Goal: Find specific page/section: Find specific page/section

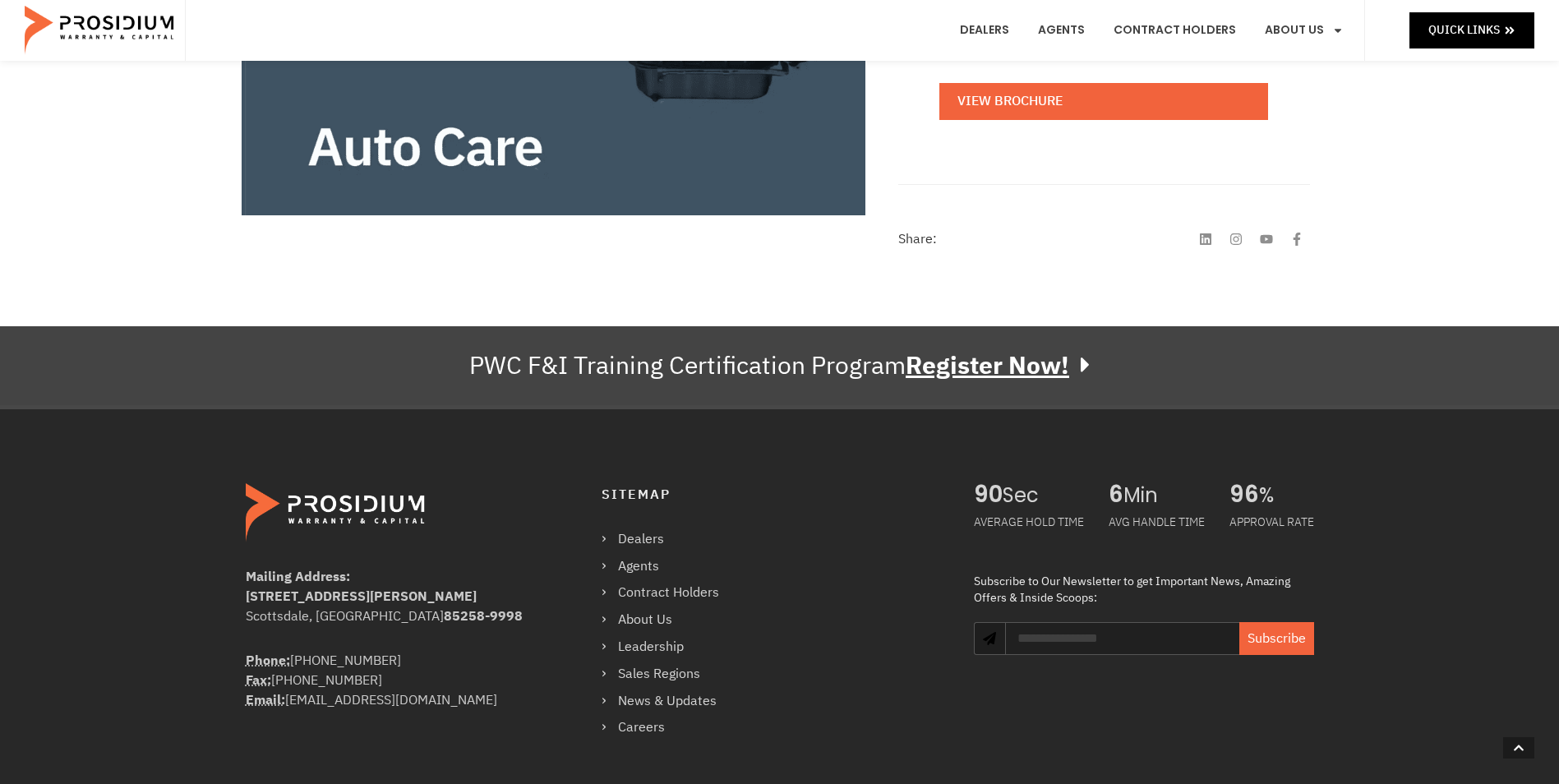
scroll to position [739, 0]
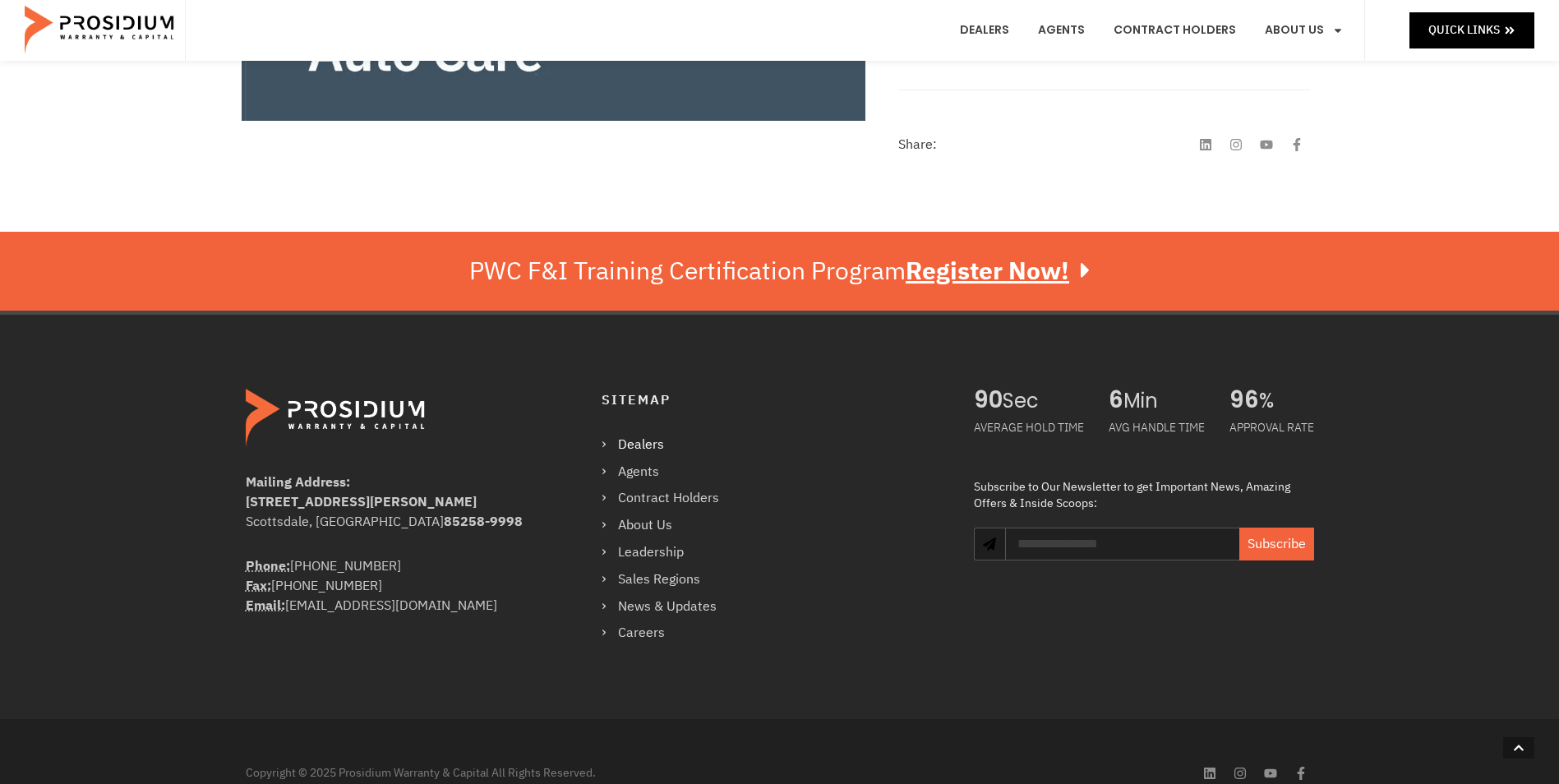
click at [651, 438] on link "Dealers" at bounding box center [668, 445] width 134 height 24
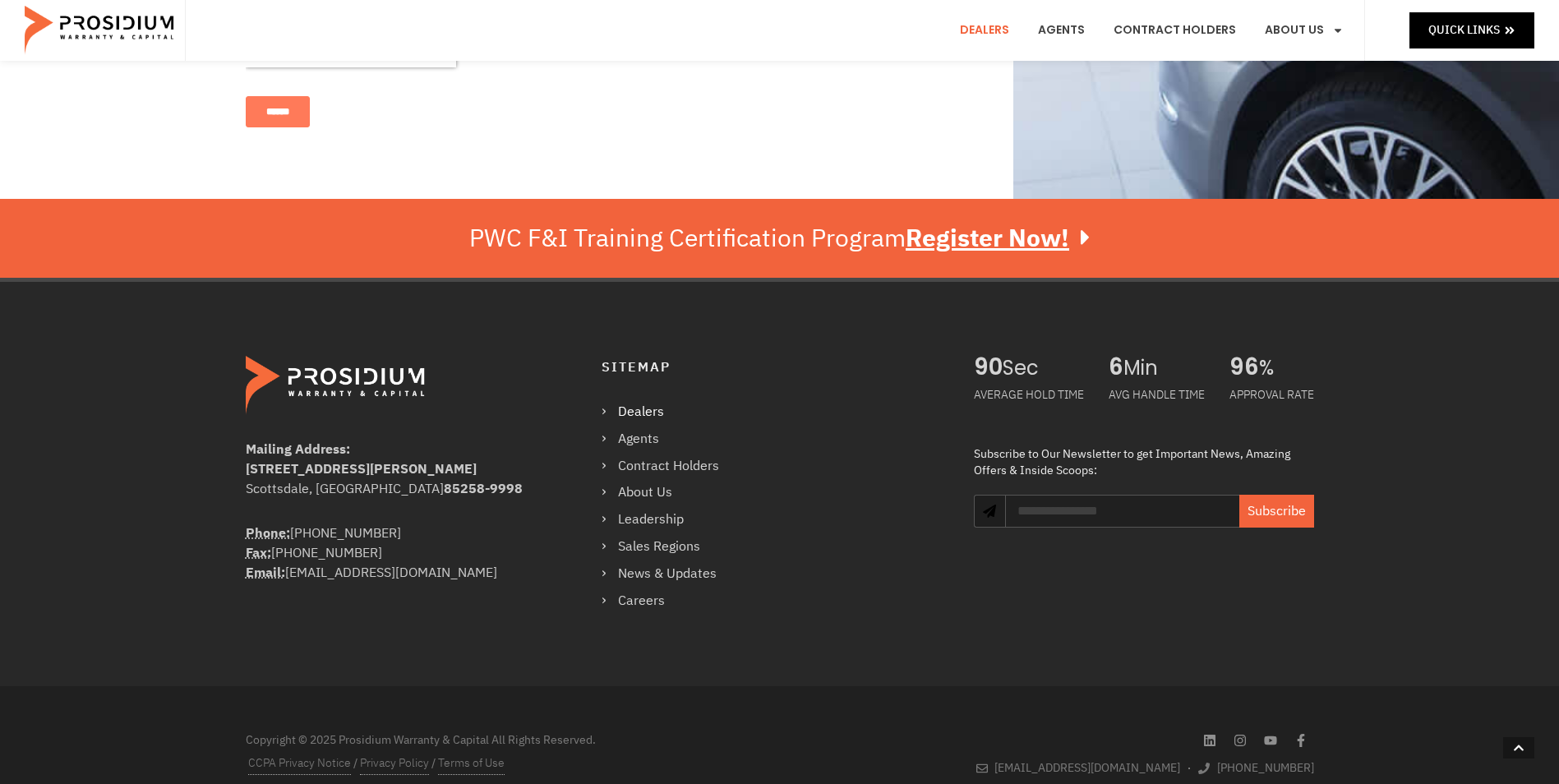
scroll to position [1127, 0]
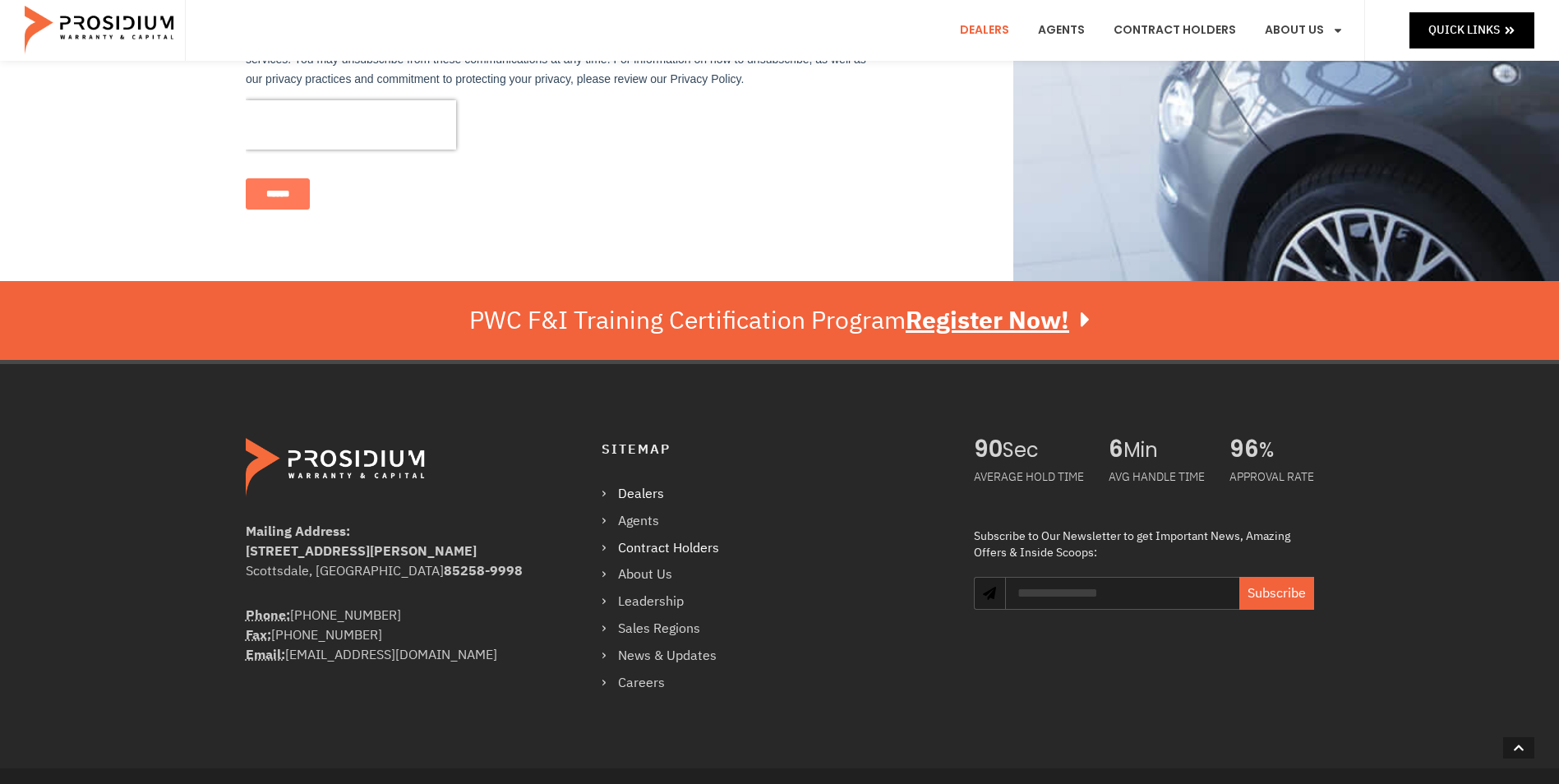
click at [695, 536] on link "Contract Holders" at bounding box center [668, 548] width 134 height 24
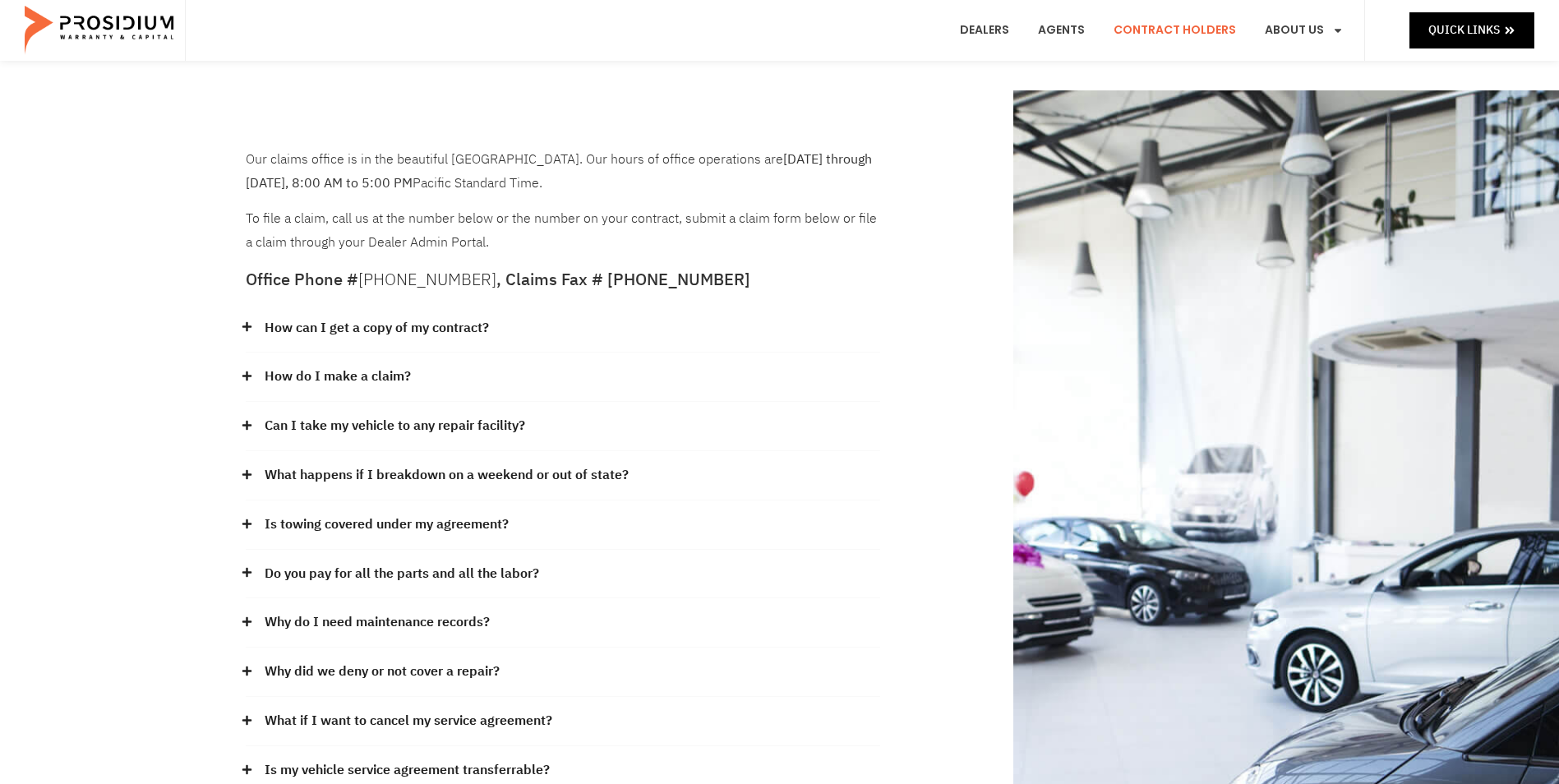
scroll to position [82, 0]
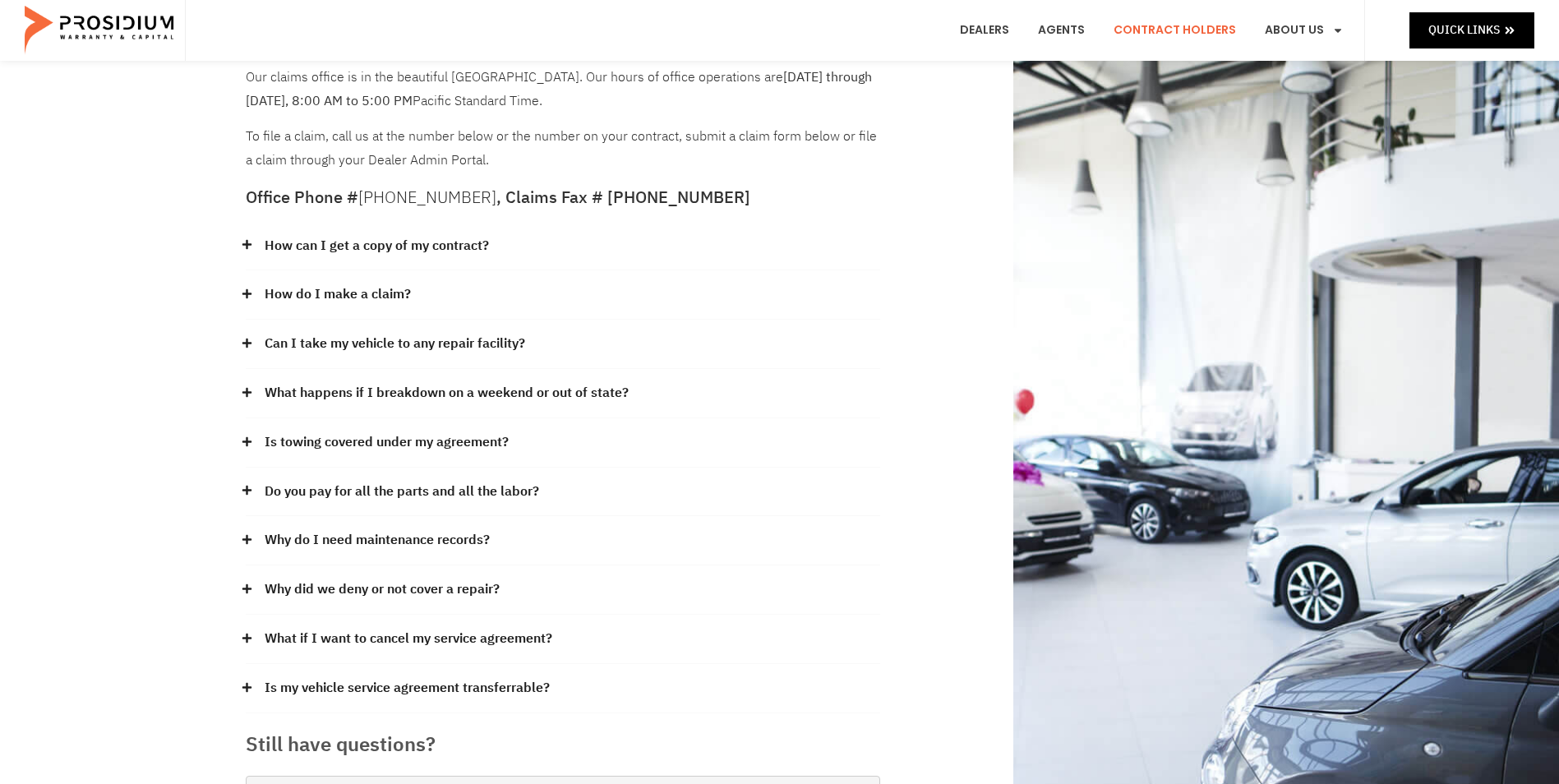
click at [250, 290] on icon at bounding box center [246, 293] width 11 height 11
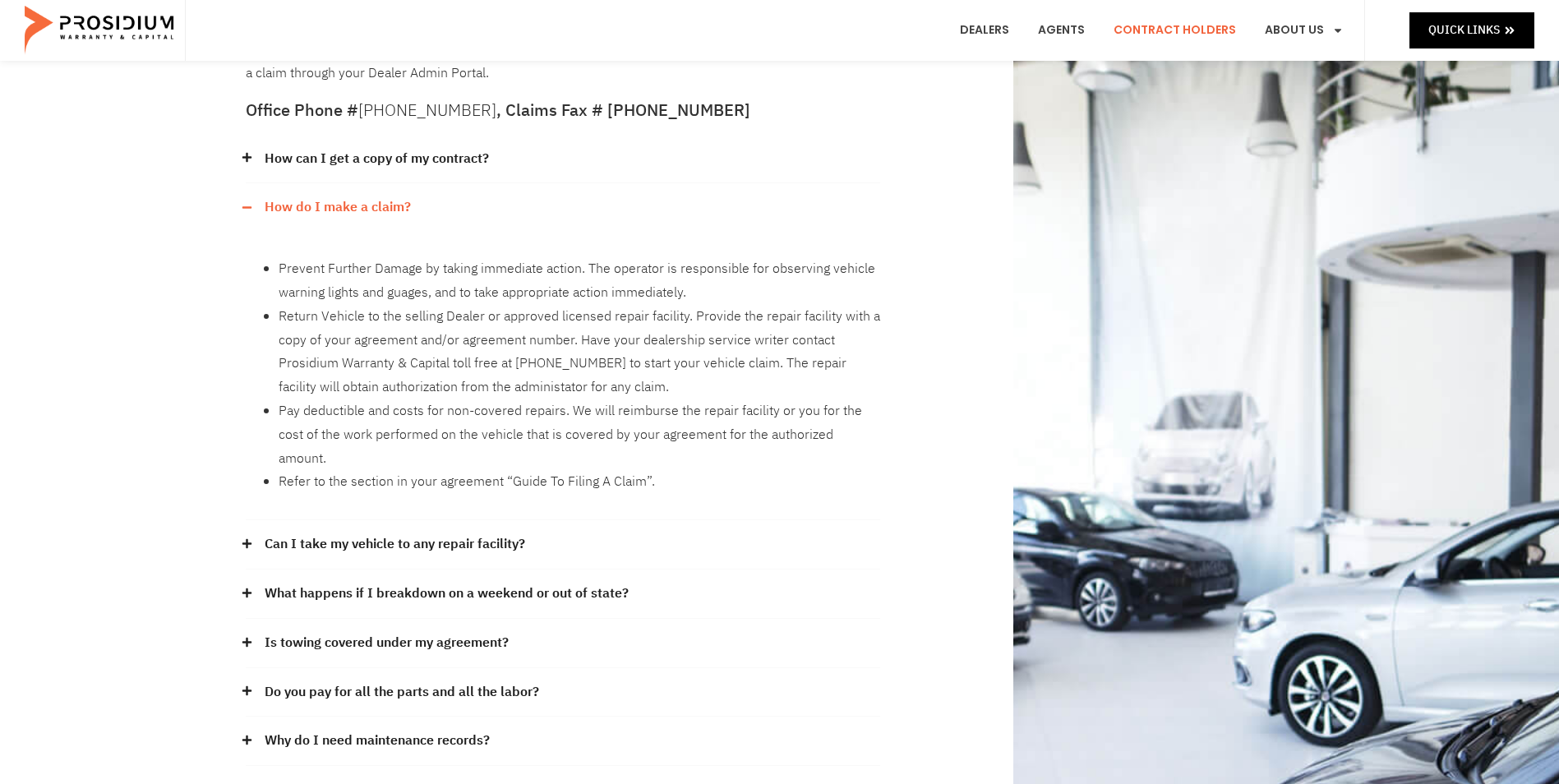
scroll to position [246, 0]
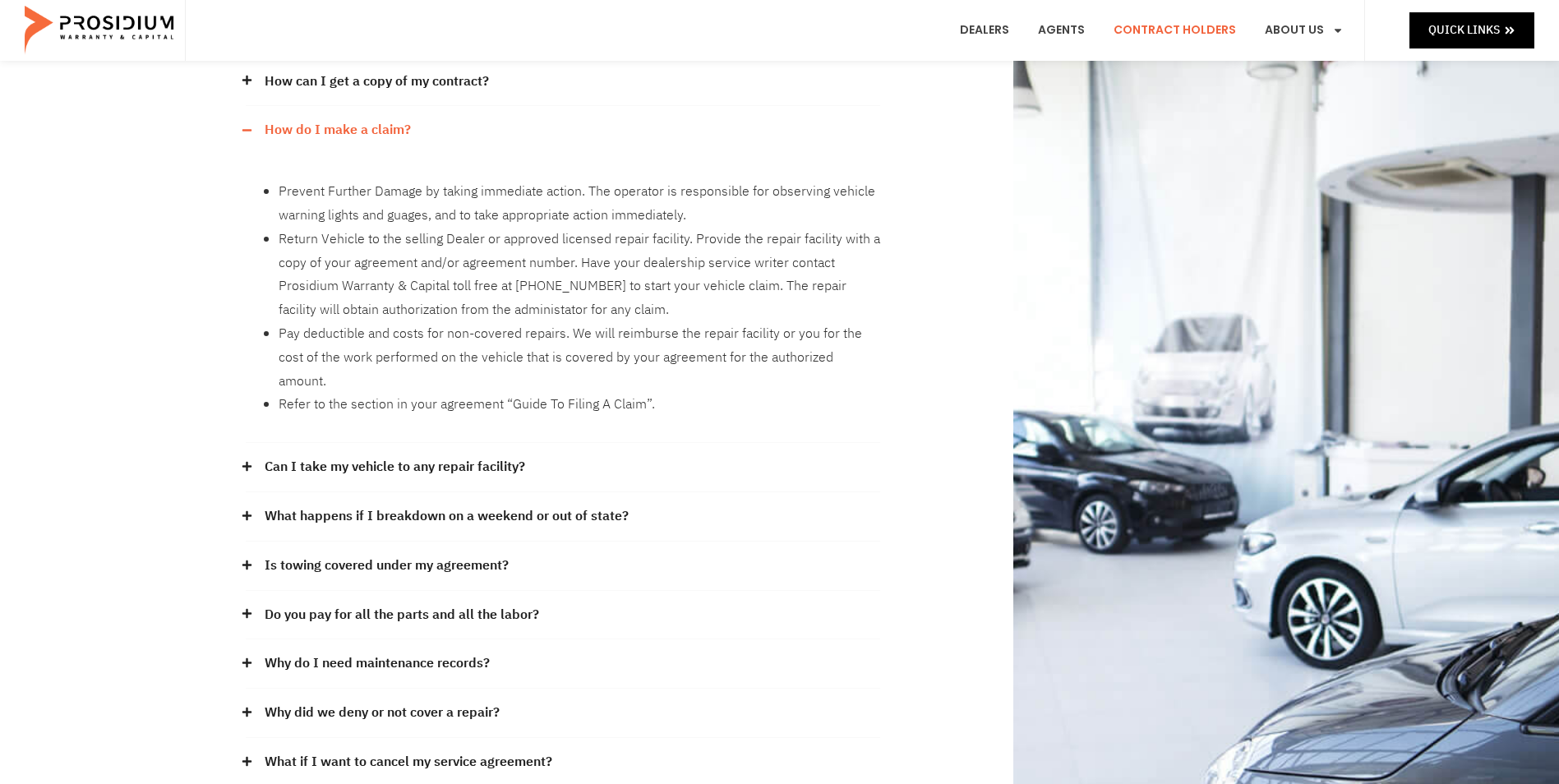
click at [245, 460] on icon at bounding box center [246, 465] width 11 height 11
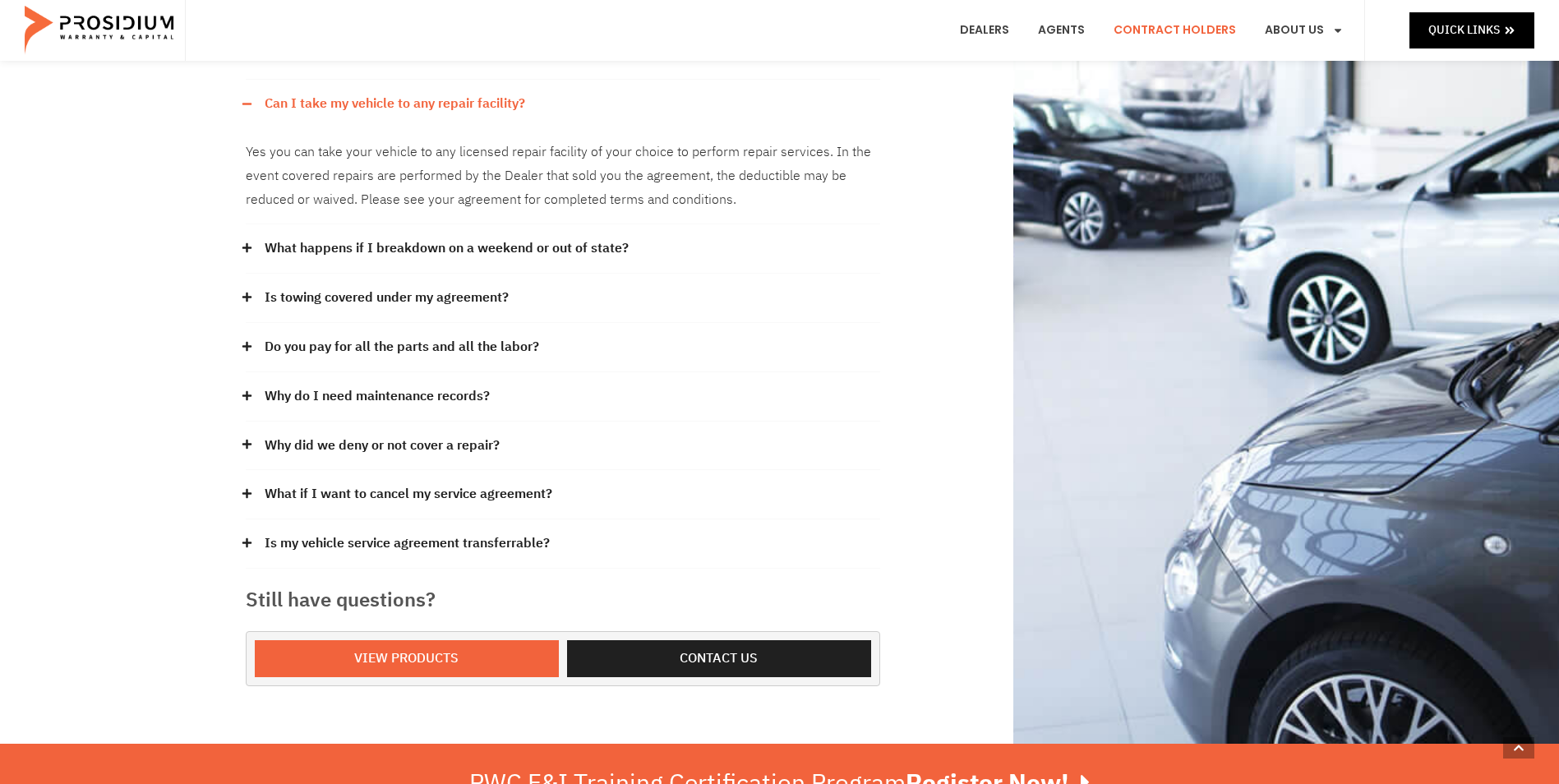
scroll to position [411, 0]
